Goal: Information Seeking & Learning: Learn about a topic

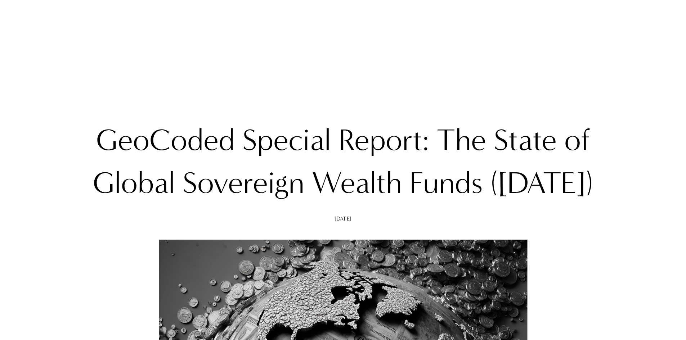
scroll to position [5654, 0]
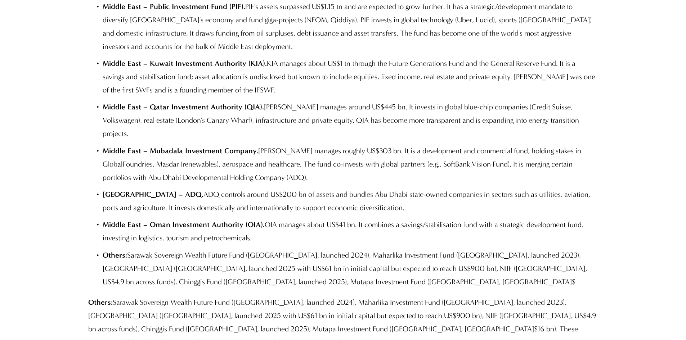
click at [251, 249] on p "Others: Sarawak Sovereign Wealth Future Fund ([GEOGRAPHIC_DATA], launched 2024)…" at bounding box center [350, 269] width 495 height 40
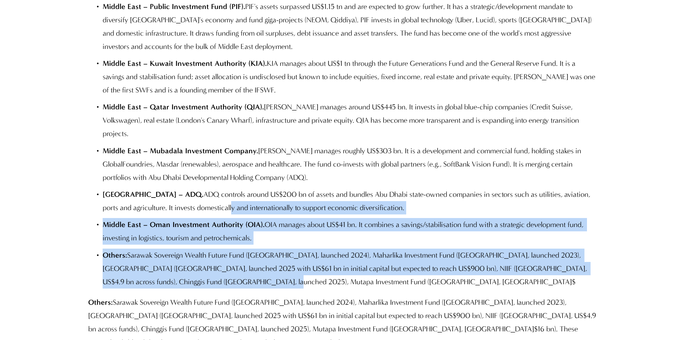
drag, startPoint x: 232, startPoint y: 217, endPoint x: 201, endPoint y: 139, distance: 83.2
click at [201, 139] on ul "China – China Investment Corporation (CIC). CIC manages US$1.33 tn of total ass…" at bounding box center [342, 42] width 509 height 494
click at [379, 218] on p "Middle East – Oman Investment Authority (OIA). OIA manages about US$41 bn. It c…" at bounding box center [350, 231] width 495 height 27
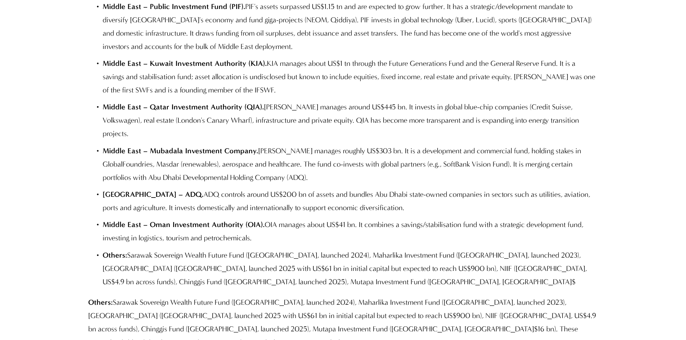
drag, startPoint x: 324, startPoint y: 151, endPoint x: 353, endPoint y: 169, distance: 34.1
click at [324, 218] on p "Middle East – Oman Investment Authority (OIA). OIA manages about US$41 bn. It c…" at bounding box center [350, 231] width 495 height 27
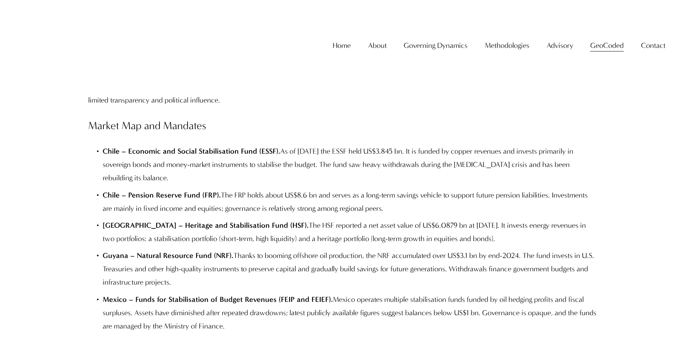
scroll to position [4718, 0]
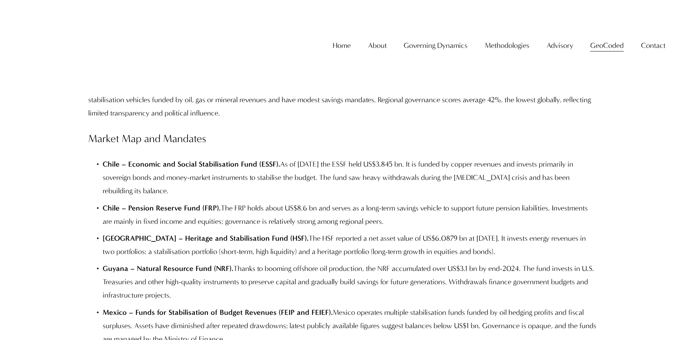
click at [136, 262] on p "Guyana – Natural Resource Fund (NRF). Thanks to booming offshore oil production…" at bounding box center [350, 282] width 495 height 40
click at [191, 262] on p "Guyana – Natural Resource Fund (NRF). Thanks to booming offshore oil production…" at bounding box center [350, 282] width 495 height 40
click at [307, 262] on p "Guyana – Natural Resource Fund (NRF). Thanks to booming offshore oil production…" at bounding box center [350, 282] width 495 height 40
click at [379, 262] on p "Guyana – Natural Resource Fund (NRF). Thanks to booming offshore oil production…" at bounding box center [350, 282] width 495 height 40
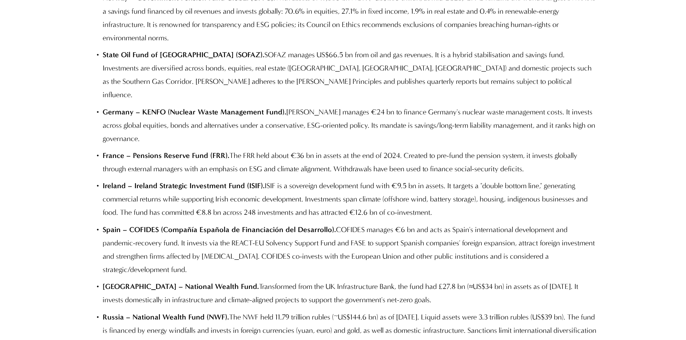
scroll to position [3494, 0]
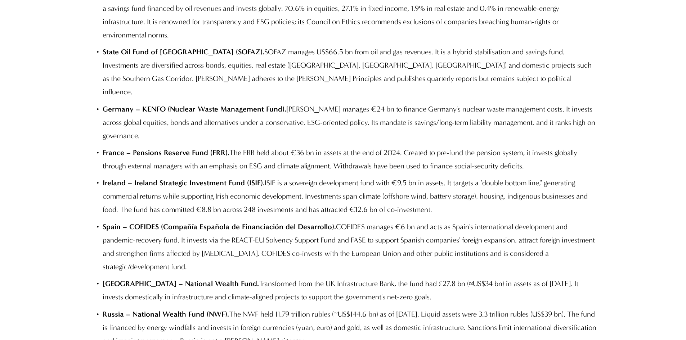
click at [310, 176] on p "Ireland – Ireland Strategic Investment Fund (ISIF). ISIF is a sovereign develop…" at bounding box center [350, 196] width 495 height 40
click at [354, 220] on p "Spain – COFIDES (Compañía Española de Financiación del Desarrollo). COFIDES man…" at bounding box center [350, 246] width 495 height 53
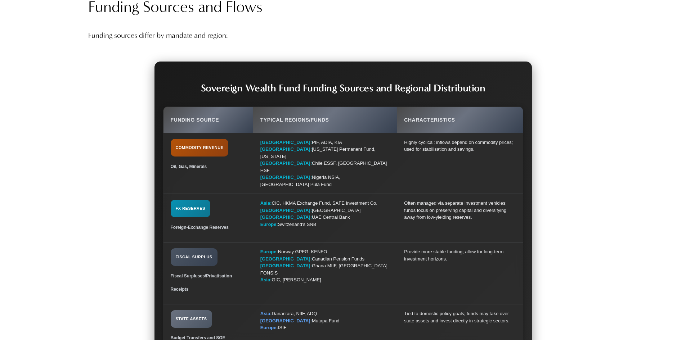
scroll to position [1874, 0]
drag, startPoint x: 514, startPoint y: 58, endPoint x: 574, endPoint y: 73, distance: 61.9
click at [575, 41] on p "Funding sources differ by mandate and region:" at bounding box center [342, 34] width 509 height 13
click at [119, 209] on div "SWF Funding Sources and Flows Sovereign Wealth Fund Funding Sources and Regiona…" at bounding box center [342, 267] width 509 height 412
